Goal: Use online tool/utility: Utilize a website feature to perform a specific function

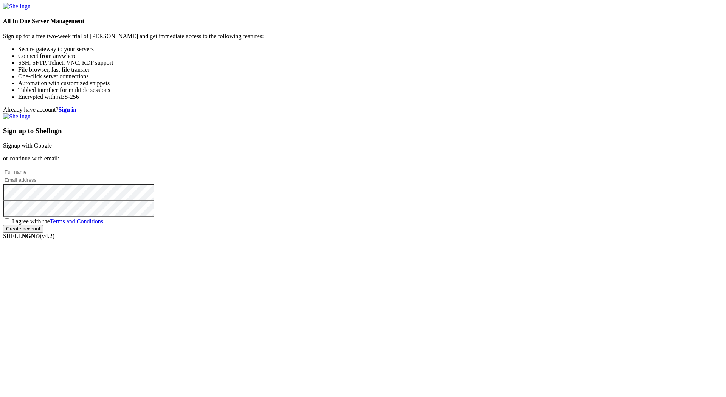
click at [52, 142] on link "Signup with Google" at bounding box center [27, 145] width 49 height 6
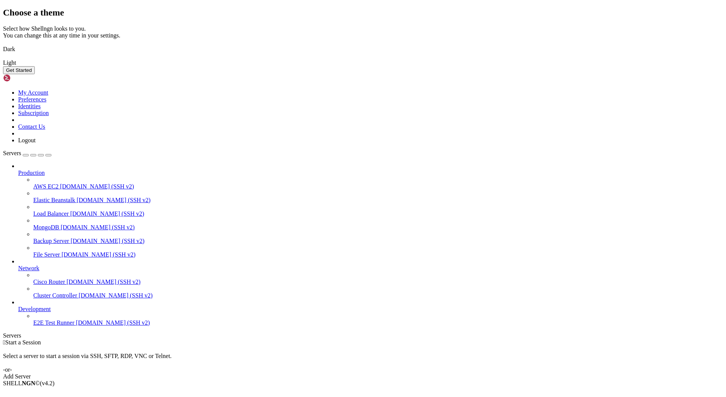
click at [3, 44] on img at bounding box center [3, 44] width 0 height 0
click at [35, 74] on button "Get Started" at bounding box center [19, 70] width 32 height 8
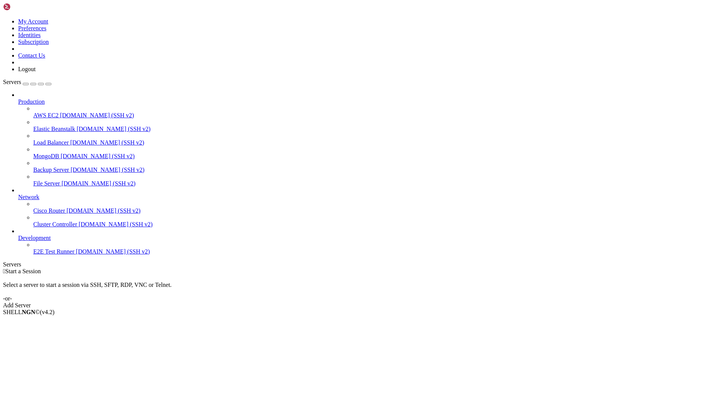
click at [416, 302] on div "Add Server" at bounding box center [363, 305] width 720 height 7
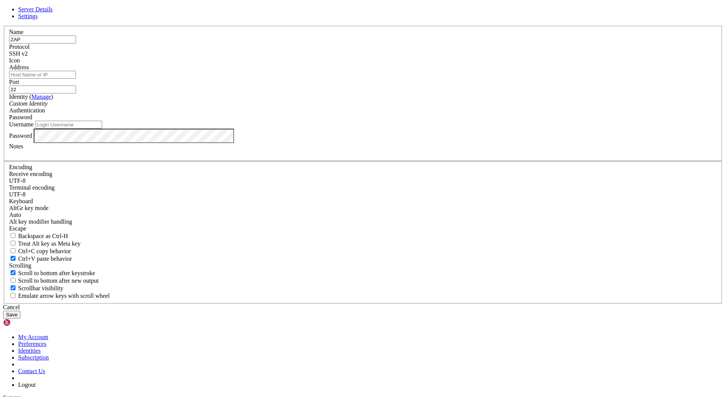
type input "ZAP"
type input "[TECHNICAL_ID]"
type input "root"
click at [20, 311] on button "Save" at bounding box center [11, 315] width 17 height 8
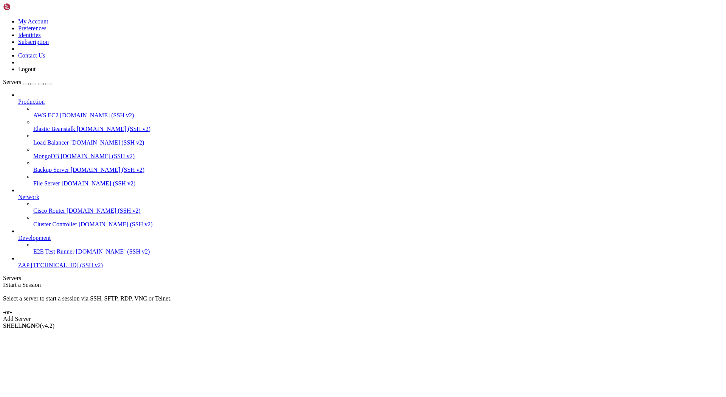
click at [30, 268] on span "ZAP" at bounding box center [23, 265] width 11 height 6
click at [50, 268] on span "[TECHNICAL_ID] (SSH v2)" at bounding box center [67, 265] width 72 height 6
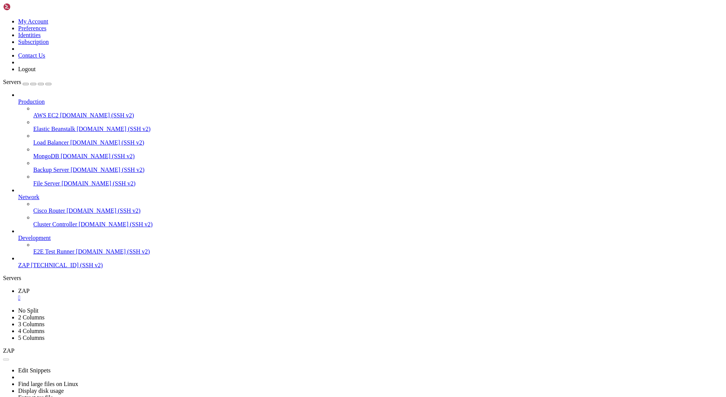
drag, startPoint x: 107, startPoint y: 679, endPoint x: 116, endPoint y: 701, distance: 24.1
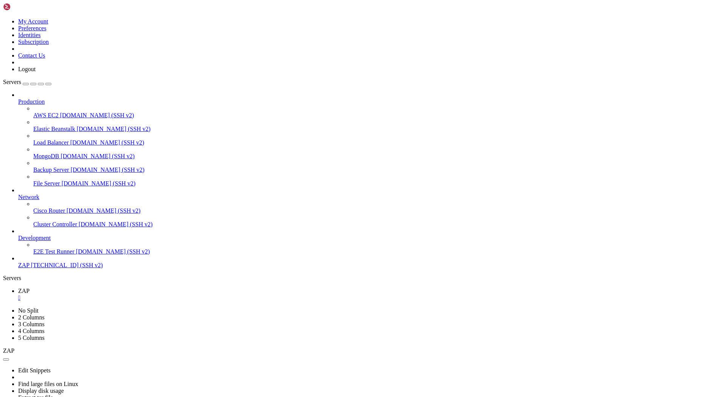
scroll to position [7401, 0]
drag, startPoint x: 112, startPoint y: 751, endPoint x: 106, endPoint y: 753, distance: 5.6
drag, startPoint x: 632, startPoint y: 568, endPoint x: 727, endPoint y: 817, distance: 266.9
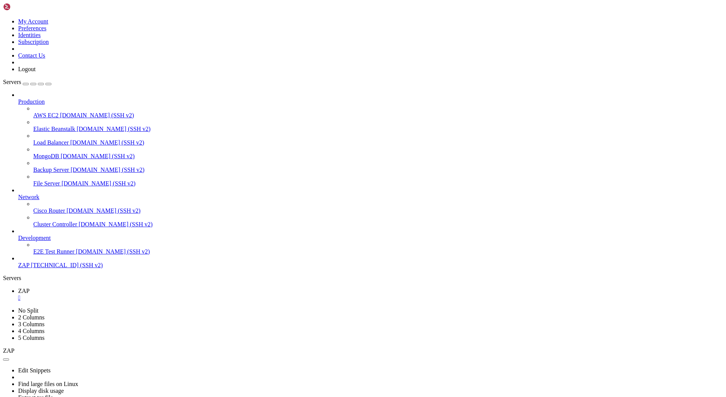
drag, startPoint x: 90, startPoint y: 650, endPoint x: 333, endPoint y: 652, distance: 243.6
drag, startPoint x: 339, startPoint y: 764, endPoint x: 85, endPoint y: 762, distance: 253.8
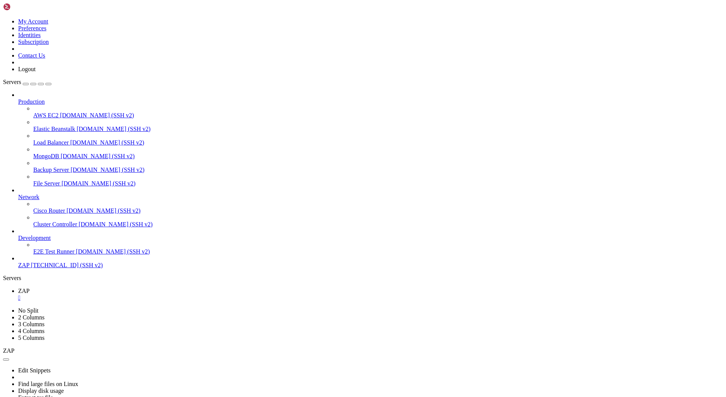
scroll to position [9703, 0]
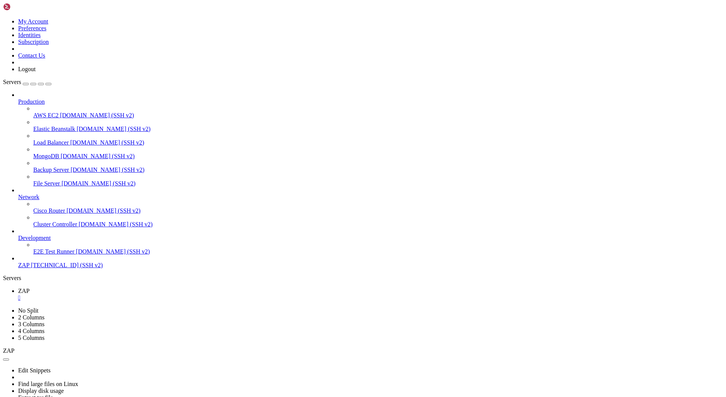
scroll to position [10057, 0]
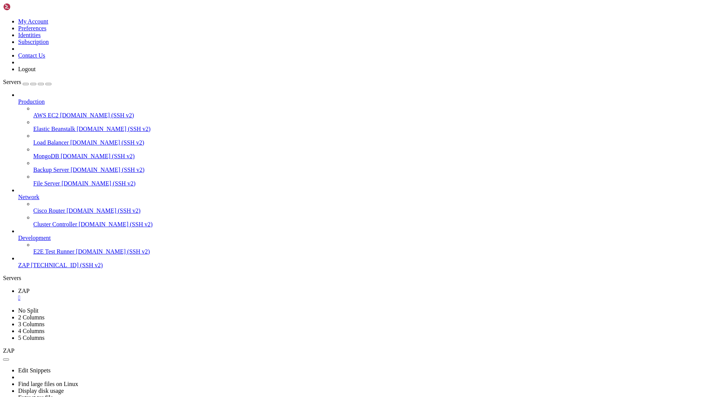
scroll to position [10314, 0]
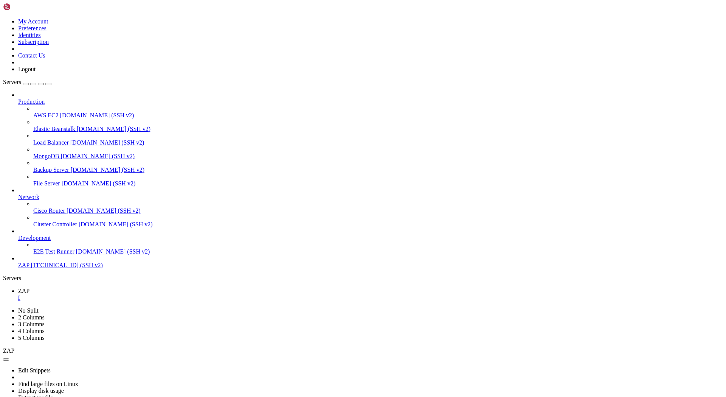
scroll to position [10507, 0]
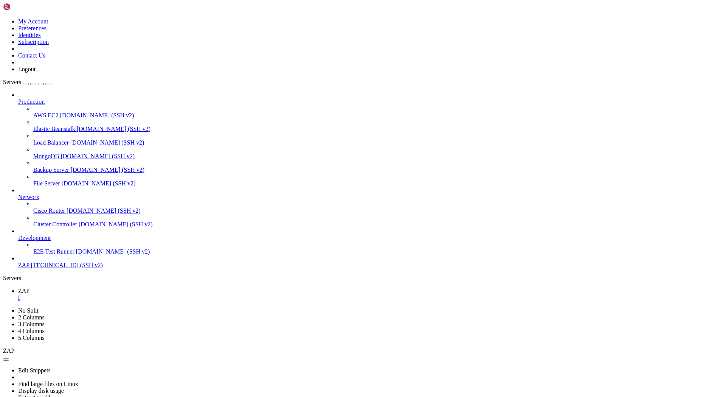
scroll to position [11503, 0]
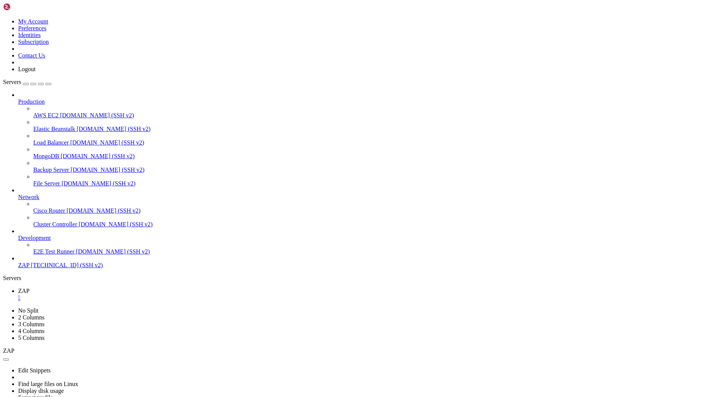
drag, startPoint x: 83, startPoint y: 492, endPoint x: 7, endPoint y: 493, distance: 76.0
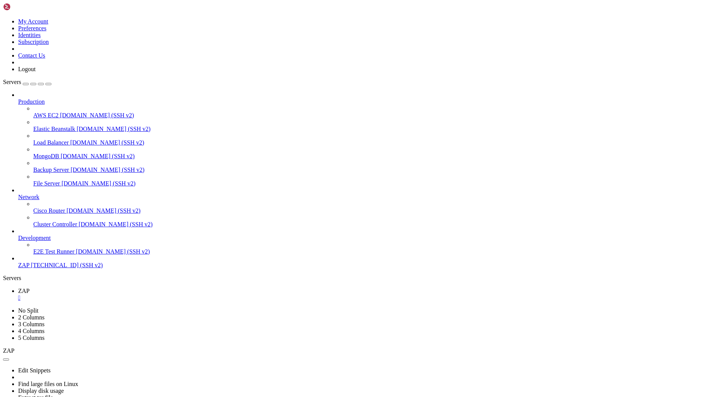
copy span "Error:Seahub failed to start."
